Goal: Task Accomplishment & Management: Manage account settings

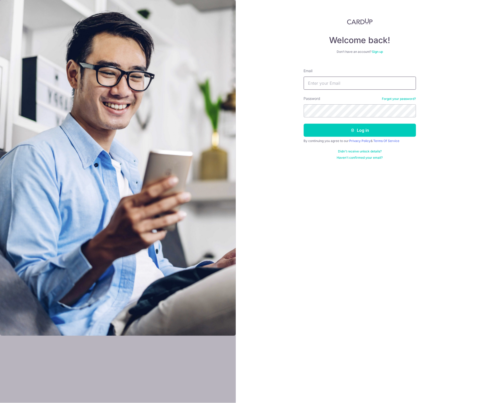
click at [375, 82] on input "Email" at bounding box center [360, 83] width 112 height 13
click at [342, 85] on input "Email" at bounding box center [360, 83] width 112 height 13
click at [339, 81] on input "Email" at bounding box center [360, 83] width 112 height 13
drag, startPoint x: 352, startPoint y: 90, endPoint x: 346, endPoint y: 101, distance: 12.6
click at [346, 101] on div "Password Forgot your password?" at bounding box center [360, 106] width 112 height 21
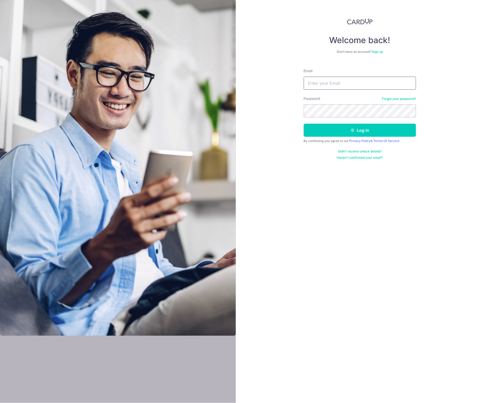
click at [317, 81] on input "Email" at bounding box center [360, 83] width 112 height 13
type input "[EMAIL_ADDRESS][DOMAIN_NAME]"
click at [347, 132] on button "Log in" at bounding box center [360, 130] width 112 height 13
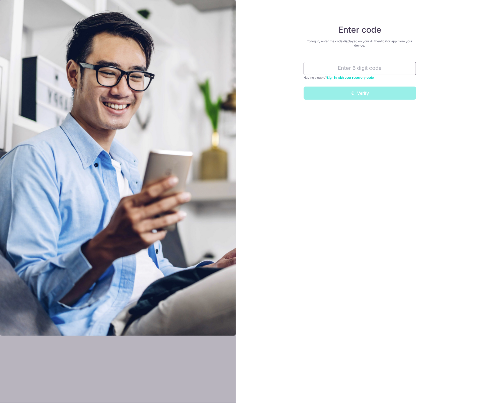
click at [343, 63] on input "text" at bounding box center [360, 68] width 112 height 13
click at [343, 66] on input "text" at bounding box center [360, 68] width 112 height 13
type input "583862"
click at [377, 91] on button "Verify" at bounding box center [360, 93] width 112 height 13
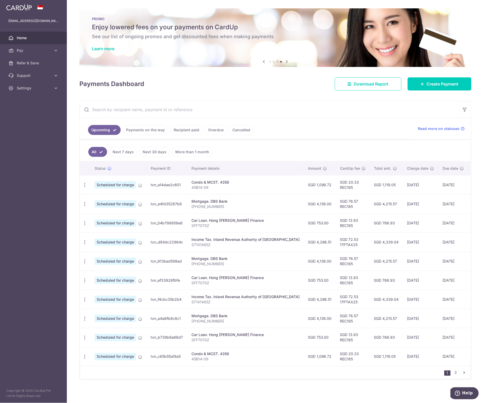
click at [263, 127] on ul "Upcoming Payments on the way Recipient paid Overdue Cancelled" at bounding box center [246, 128] width 332 height 21
drag, startPoint x: 192, startPoint y: 202, endPoint x: 247, endPoint y: 212, distance: 56.5
click at [247, 212] on td "Mortgage. DBS Bank [PHONE_NUMBER]" at bounding box center [245, 203] width 117 height 19
click at [280, 116] on input "text" at bounding box center [269, 109] width 379 height 17
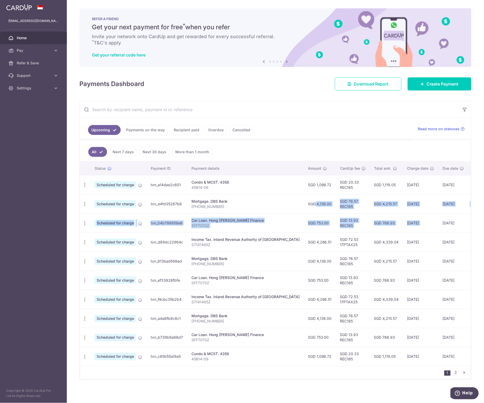
drag, startPoint x: 288, startPoint y: 204, endPoint x: 422, endPoint y: 225, distance: 135.4
click at [422, 225] on tbody "Update payment Cancel payment Scheduled for charge txn_a14dae2c601 Condo & MCST…" at bounding box center [294, 270] width 428 height 191
click at [439, 225] on td "[DATE]" at bounding box center [454, 222] width 30 height 19
